Goal: Navigation & Orientation: Find specific page/section

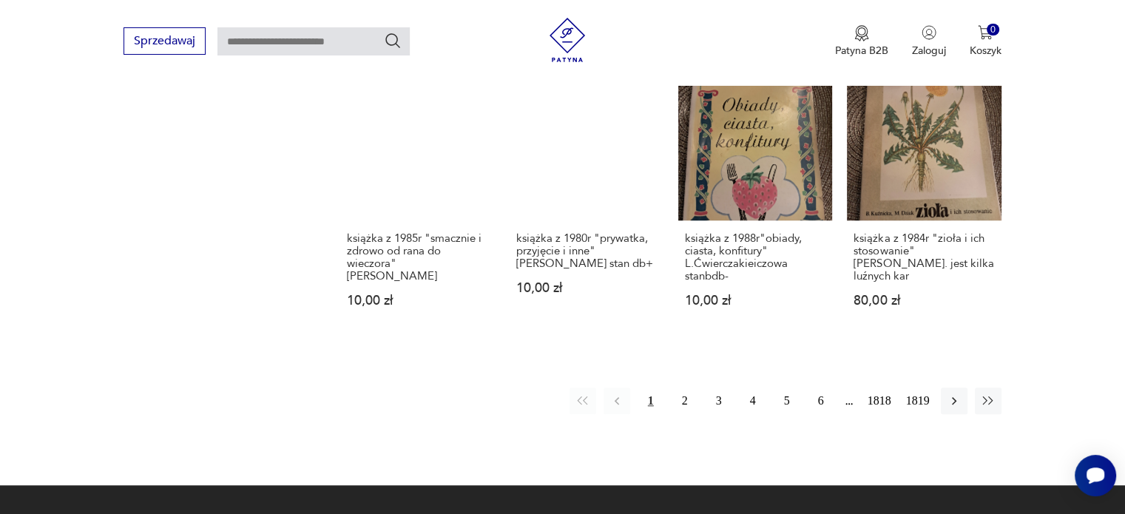
scroll to position [1397, 0]
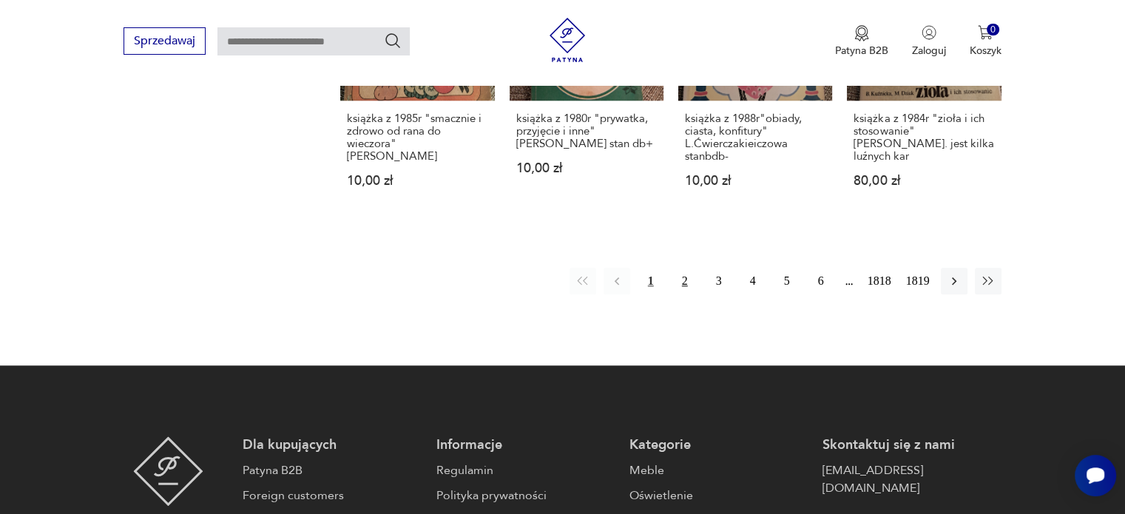
click at [686, 268] on button "2" at bounding box center [684, 281] width 27 height 27
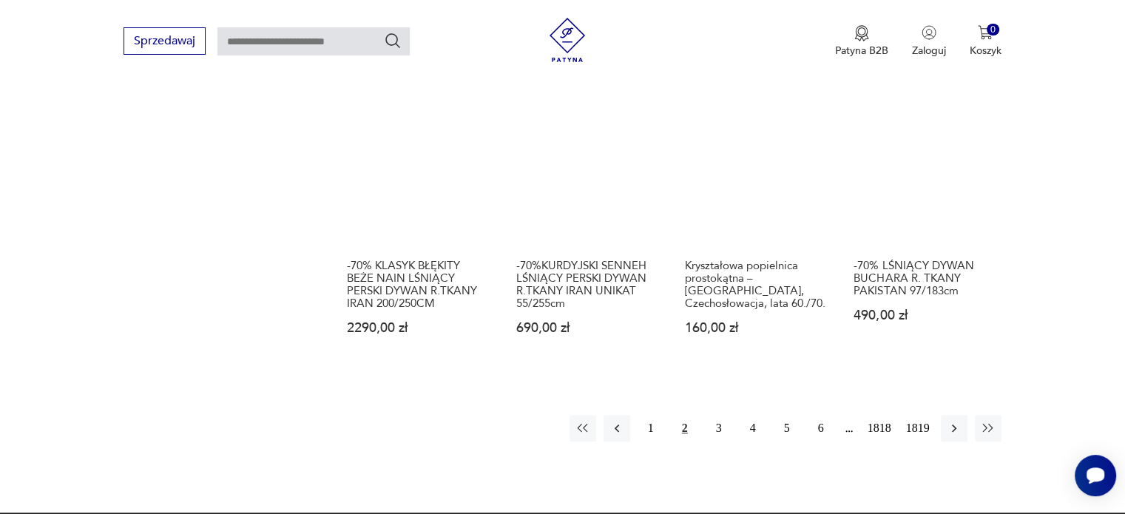
scroll to position [1448, 0]
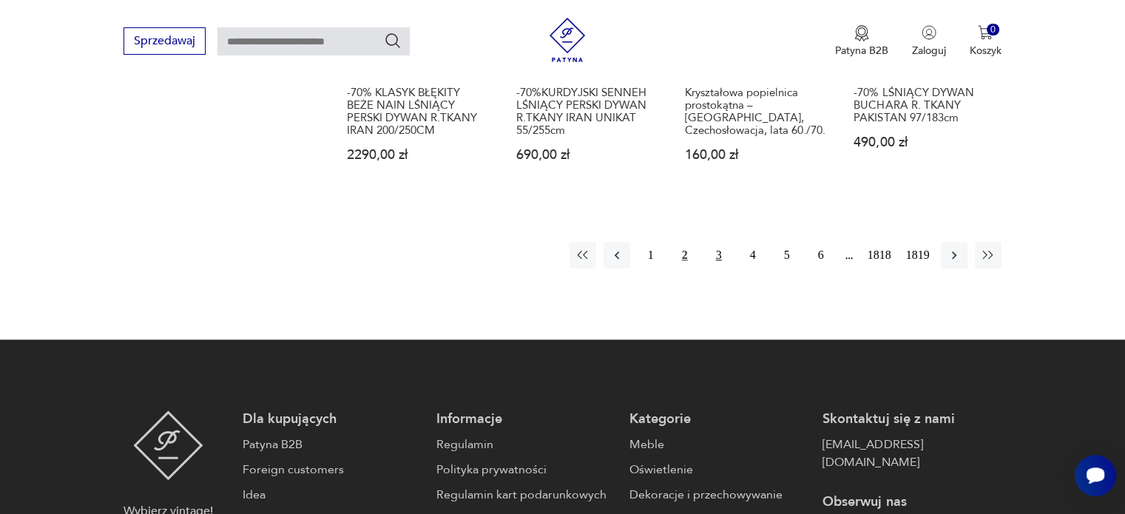
click at [716, 242] on button "3" at bounding box center [718, 255] width 27 height 27
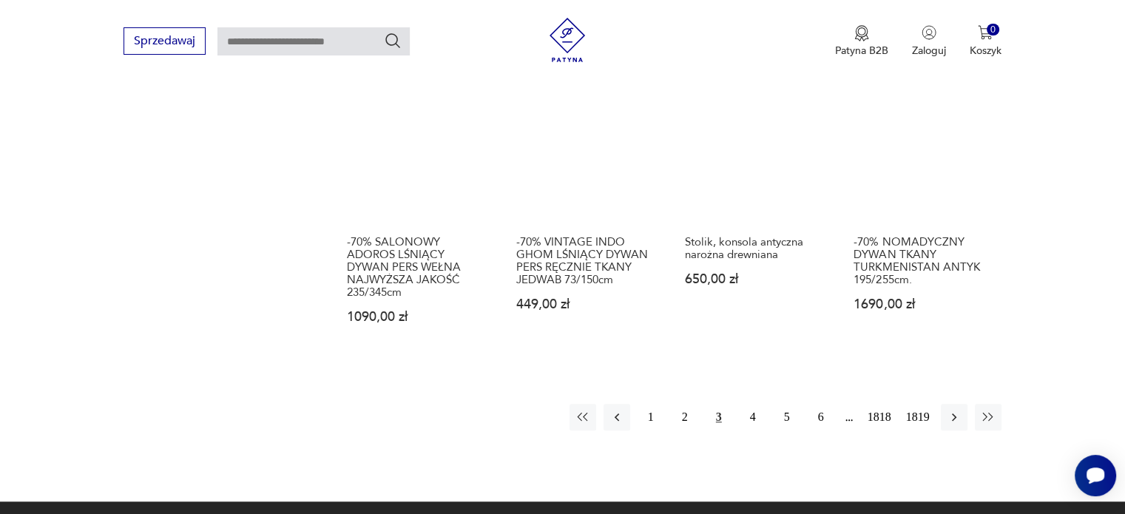
scroll to position [1300, 0]
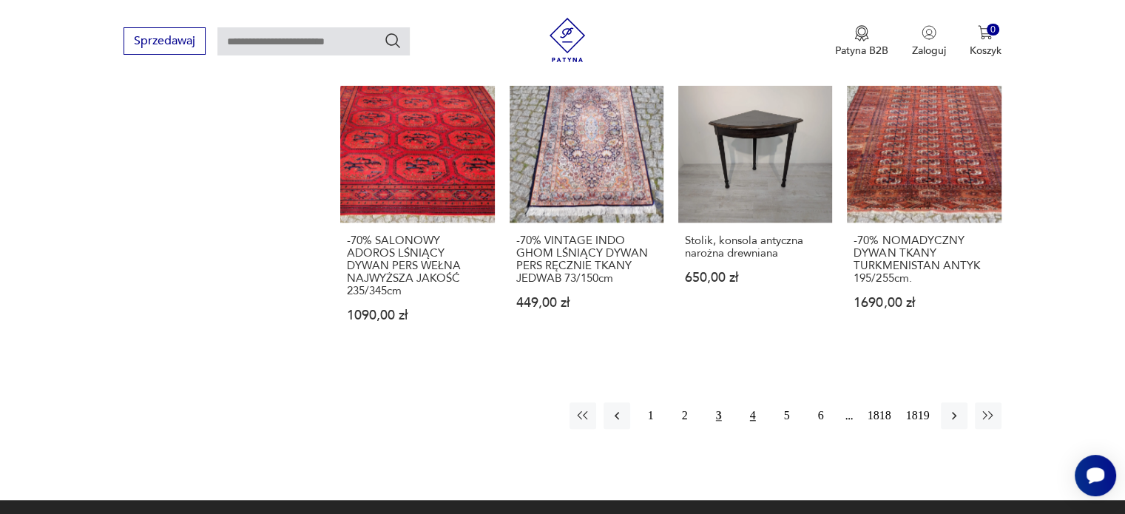
click at [745, 402] on button "4" at bounding box center [752, 415] width 27 height 27
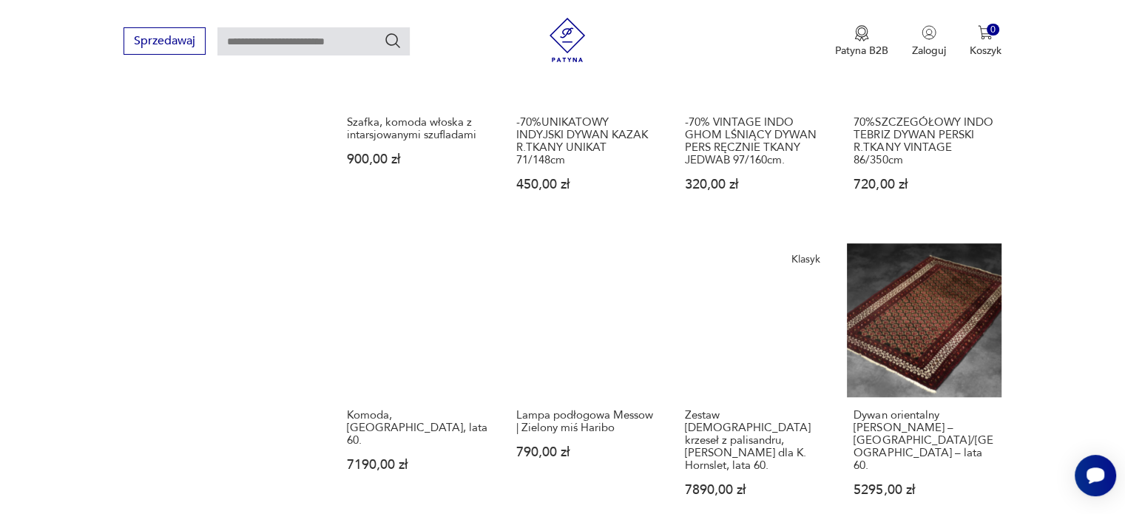
scroll to position [1226, 0]
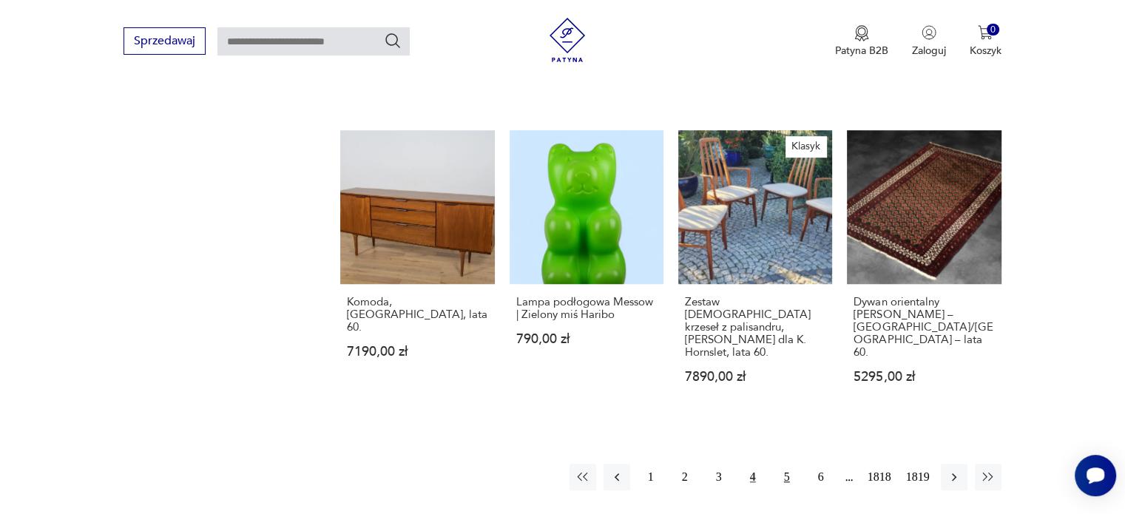
click at [780, 464] on button "5" at bounding box center [786, 477] width 27 height 27
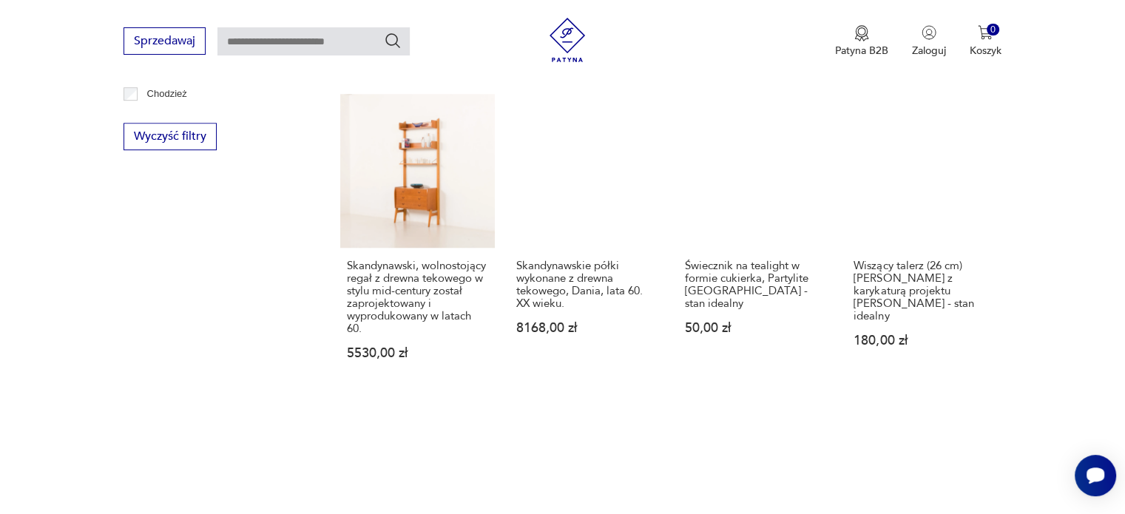
scroll to position [1226, 0]
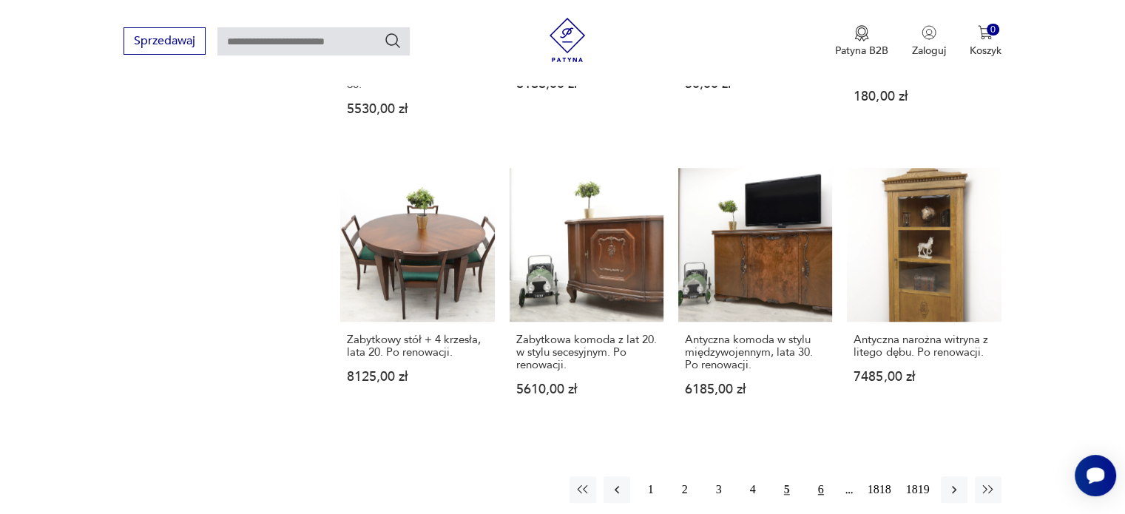
click at [819, 488] on button "6" at bounding box center [820, 489] width 27 height 27
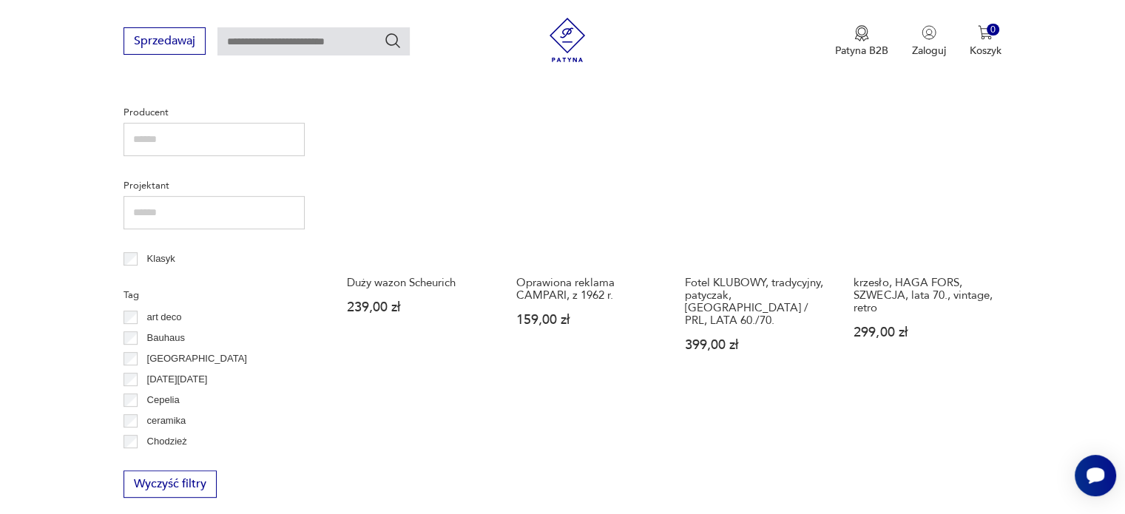
scroll to position [1004, 0]
